Goal: Task Accomplishment & Management: Manage account settings

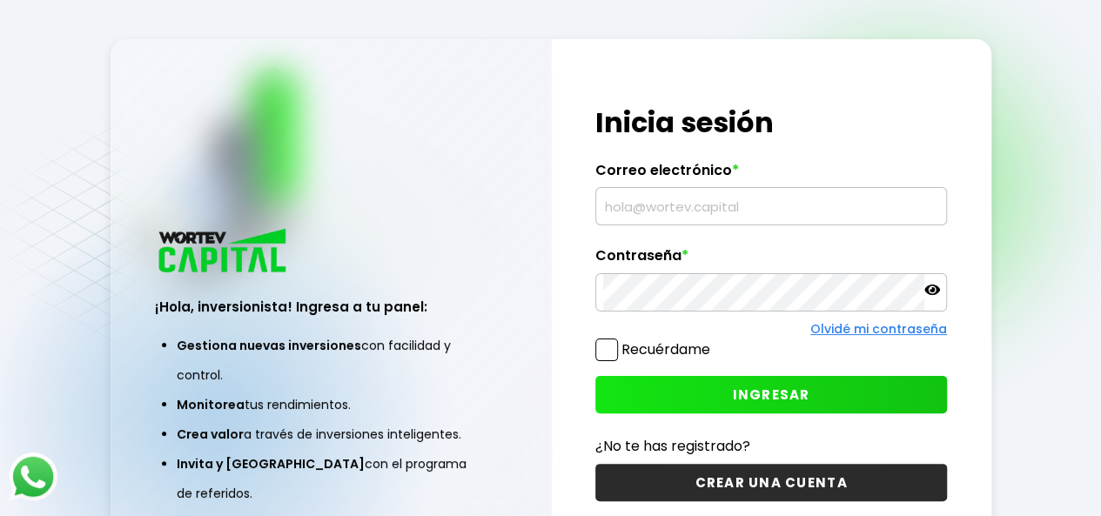
type input "[EMAIL_ADDRESS][DOMAIN_NAME]"
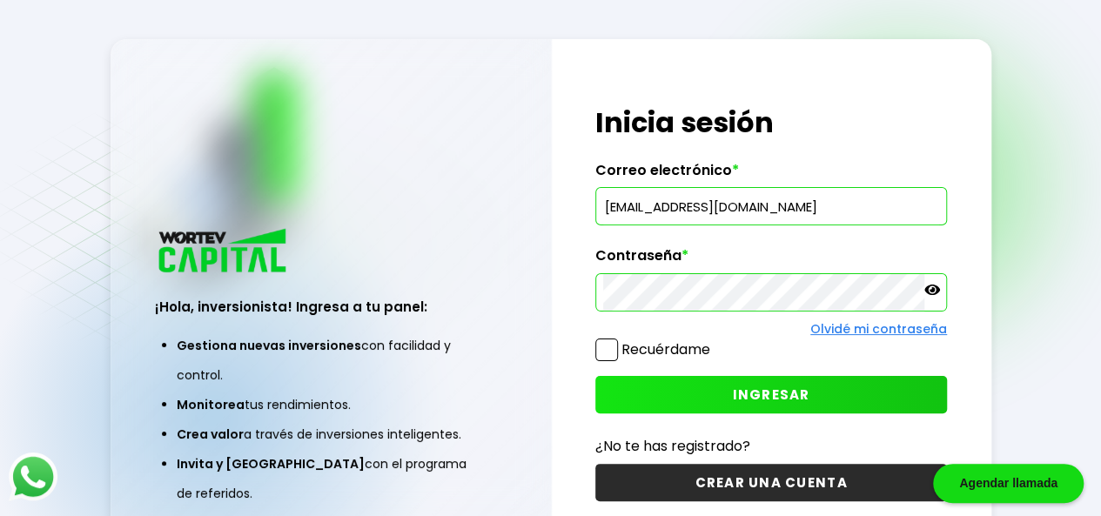
click at [660, 199] on input "[EMAIL_ADDRESS][DOMAIN_NAME]" at bounding box center [771, 206] width 336 height 37
click at [501, 294] on div "¡Hola, inversionista! Ingresa a tu panel: Gestiona nuevas inversiones con facil…" at bounding box center [331, 375] width 440 height 384
click at [692, 394] on button "INGRESAR" at bounding box center [771, 394] width 352 height 37
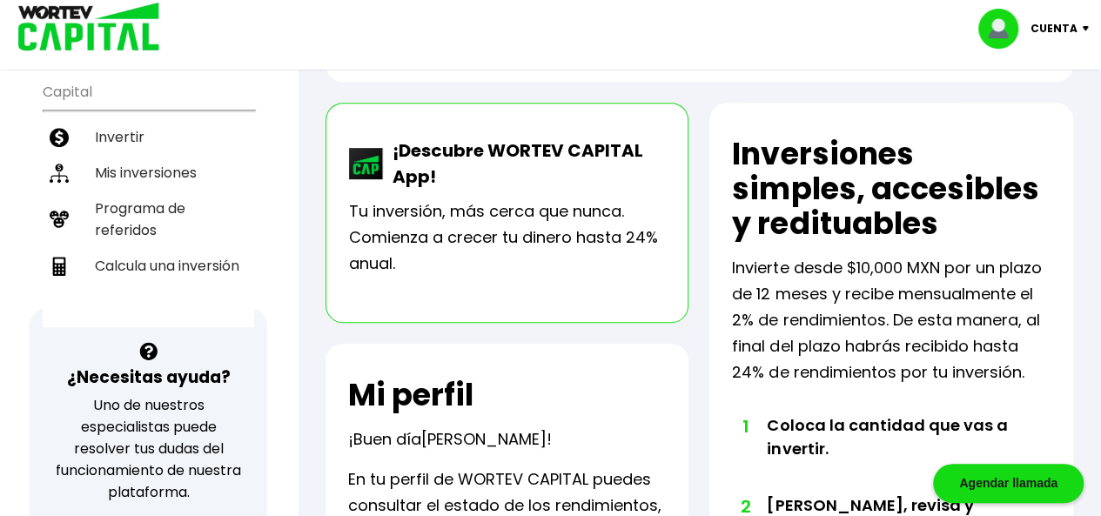
scroll to position [174, 0]
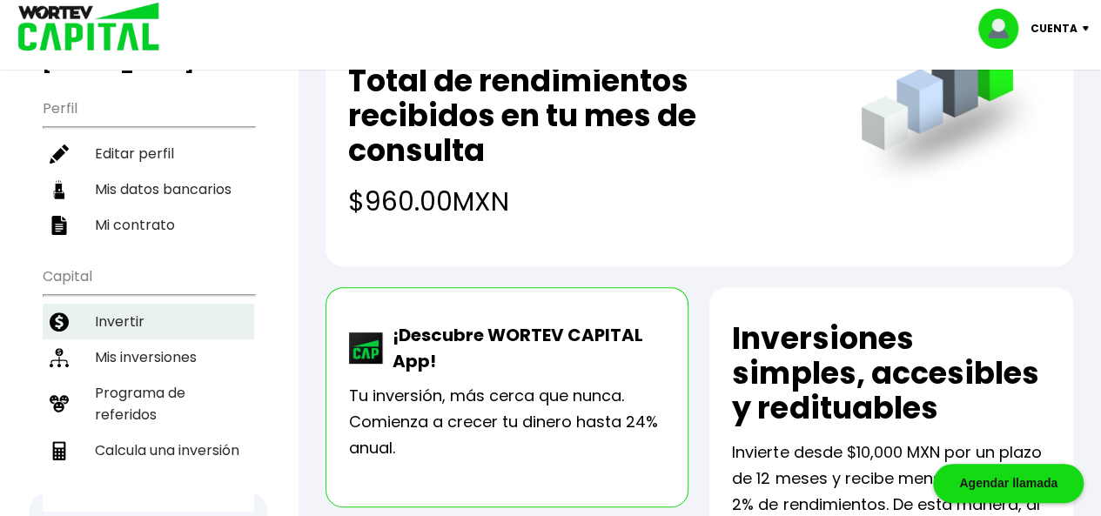
click at [167, 304] on li "Invertir" at bounding box center [149, 322] width 212 height 36
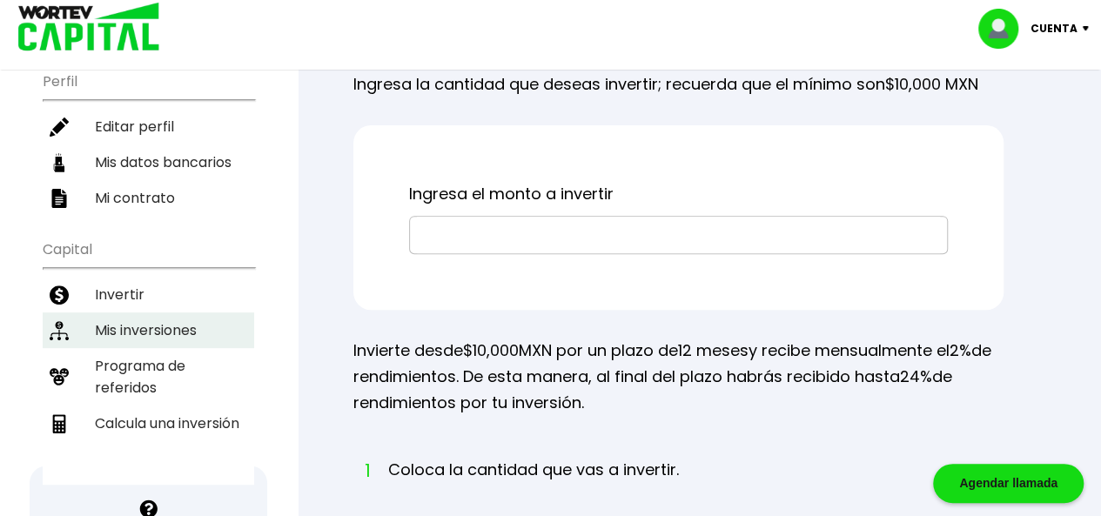
scroll to position [174, 0]
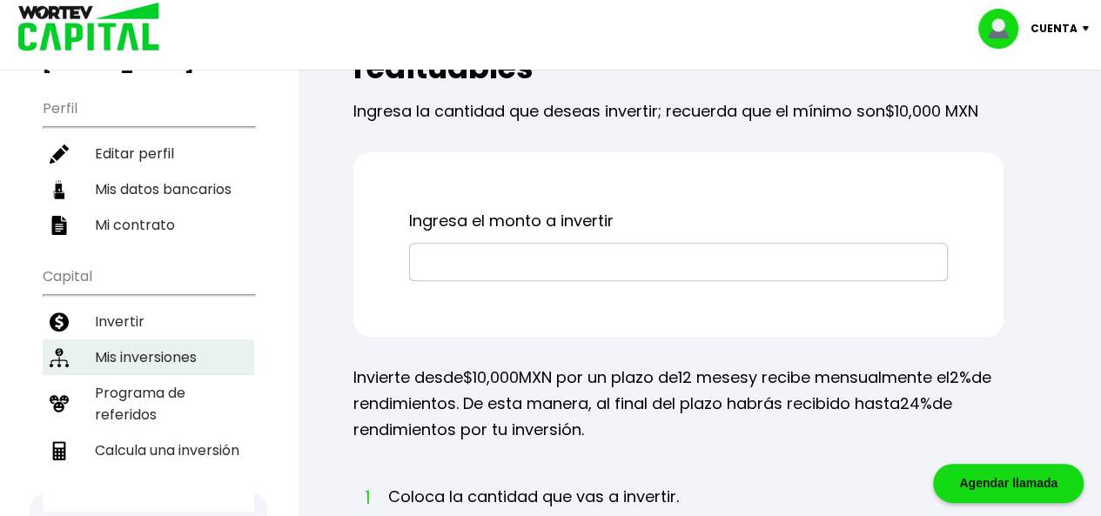
click at [179, 340] on li "Mis inversiones" at bounding box center [149, 358] width 212 height 36
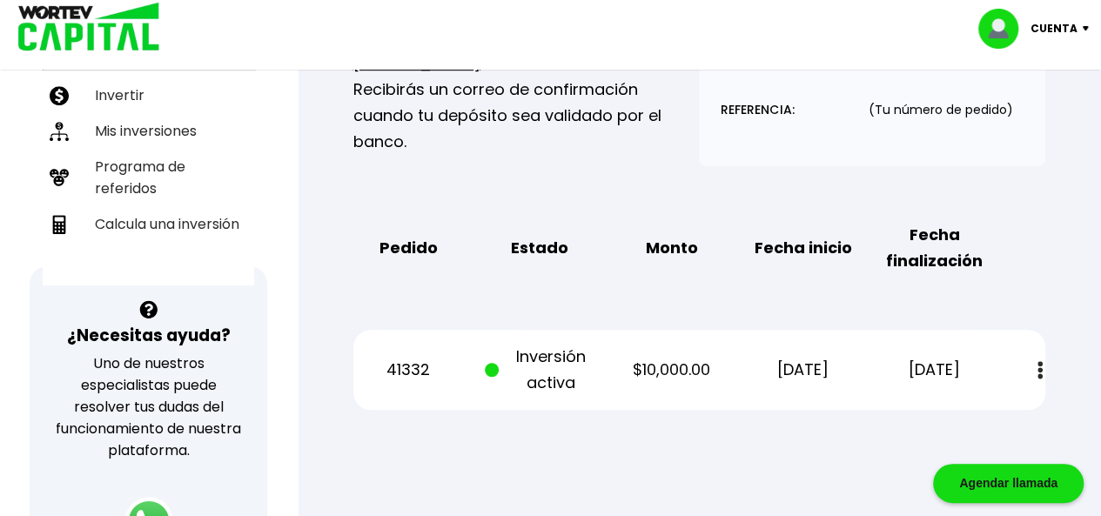
scroll to position [435, 0]
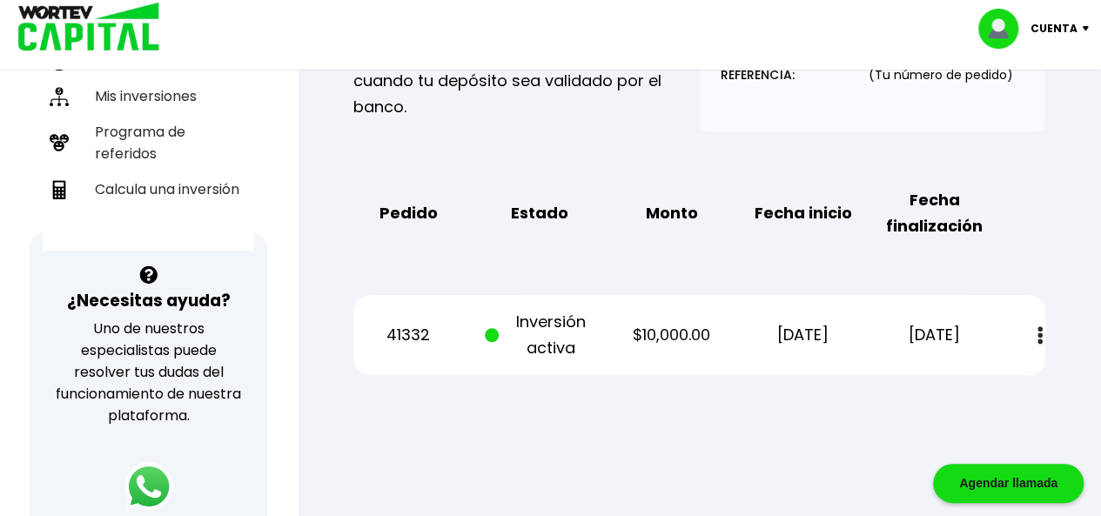
click at [436, 333] on p "41332" at bounding box center [408, 335] width 111 height 26
click at [1033, 334] on button at bounding box center [1040, 335] width 24 height 37
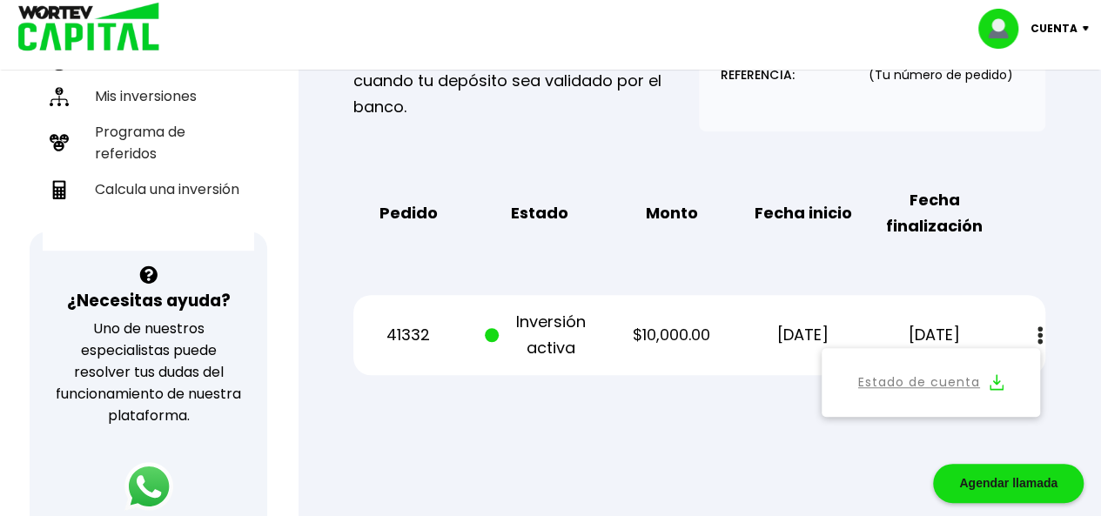
click at [832, 297] on div "41332 Inversión activa $10,000.00 [DATE] [DATE] Estado de cuenta" at bounding box center [699, 335] width 692 height 80
click at [817, 287] on div "Mis inversiones Como inversionista activo de WORTEV CAPITAL, apoyas el crecimie…" at bounding box center [700, 65] width 748 height 676
click at [919, 372] on link "Estado de cuenta" at bounding box center [919, 383] width 122 height 22
click at [603, 257] on div "Mis inversiones Como inversionista activo de WORTEV CAPITAL, apoyas el crecimie…" at bounding box center [700, 65] width 748 height 676
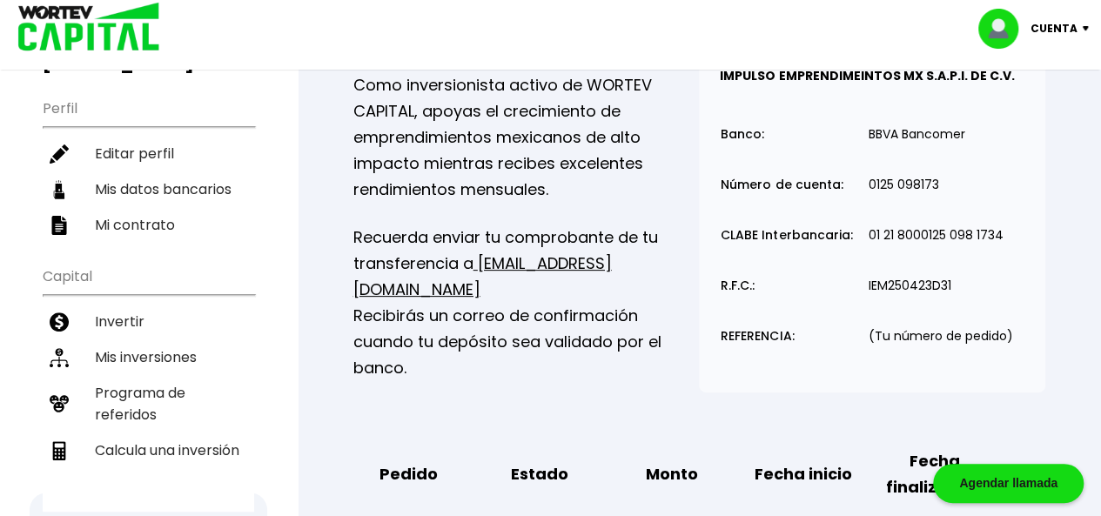
scroll to position [0, 0]
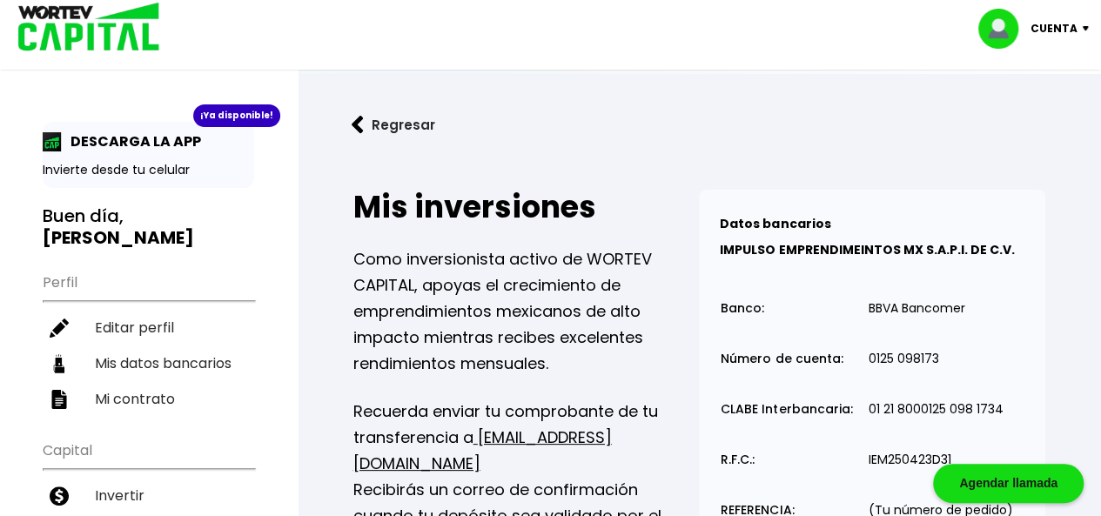
click at [57, 161] on p "Invierte desde tu celular" at bounding box center [149, 170] width 212 height 18
click at [132, 165] on p "Invierte desde tu celular" at bounding box center [149, 170] width 212 height 18
click at [230, 106] on div "¡Ya disponible!" at bounding box center [236, 115] width 87 height 23
click at [1065, 19] on p "Cuenta" at bounding box center [1054, 29] width 47 height 26
click at [1002, 121] on li "Cerrar sesión" at bounding box center [1035, 116] width 139 height 36
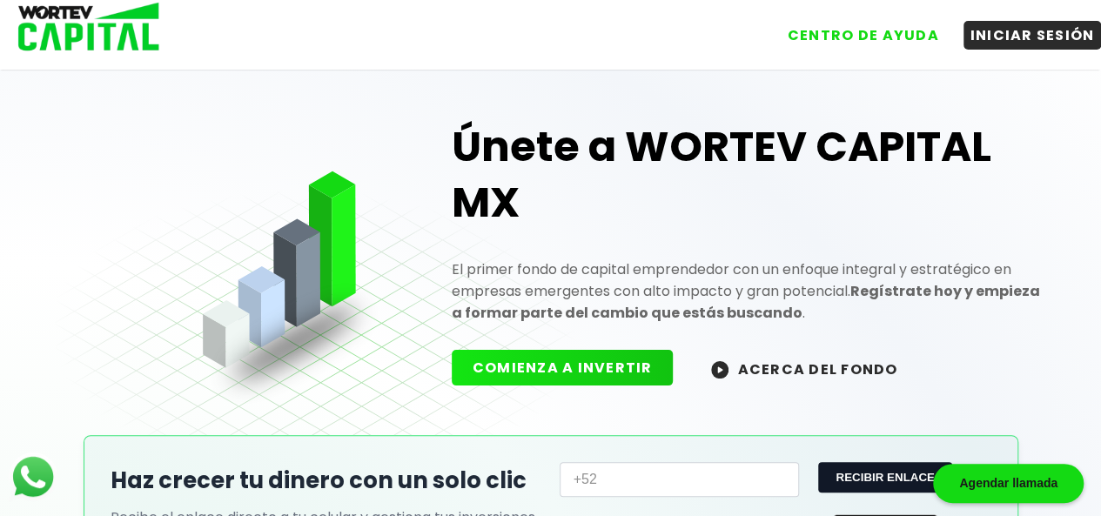
click at [723, 151] on h1 "Únete a WORTEV CAPITAL MX" at bounding box center [749, 174] width 595 height 111
